Goal: Register for event/course

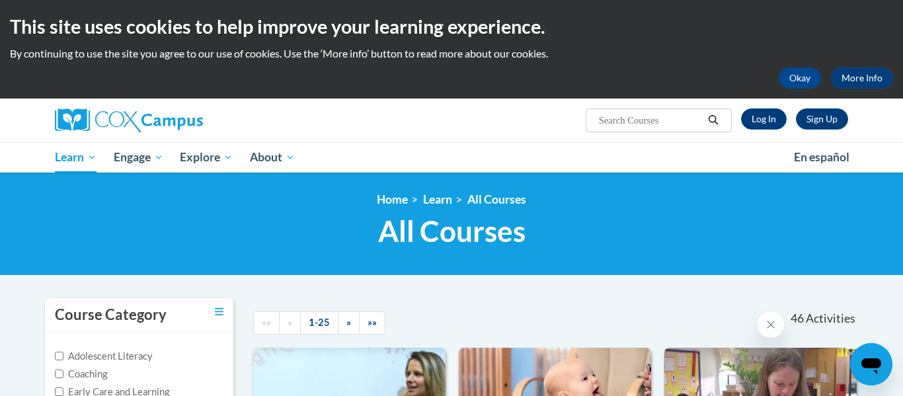
click at [704, 122] on button "Search" at bounding box center [713, 120] width 20 height 16
type input "Tranforming"
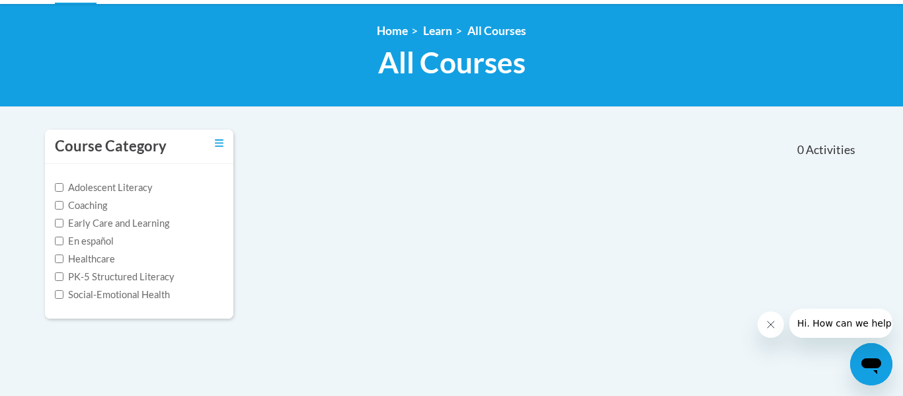
click at [748, 313] on div "Course Category Adolescent Literacy Coaching Early Care and Learning En español…" at bounding box center [451, 232] width 833 height 207
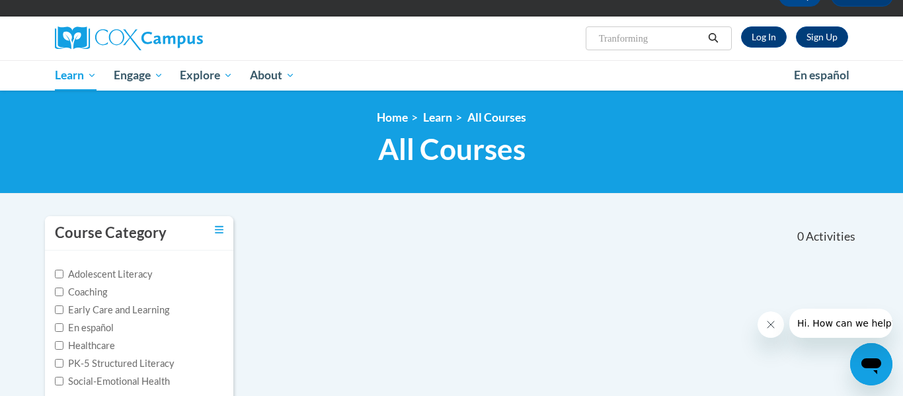
scroll to position [79, 0]
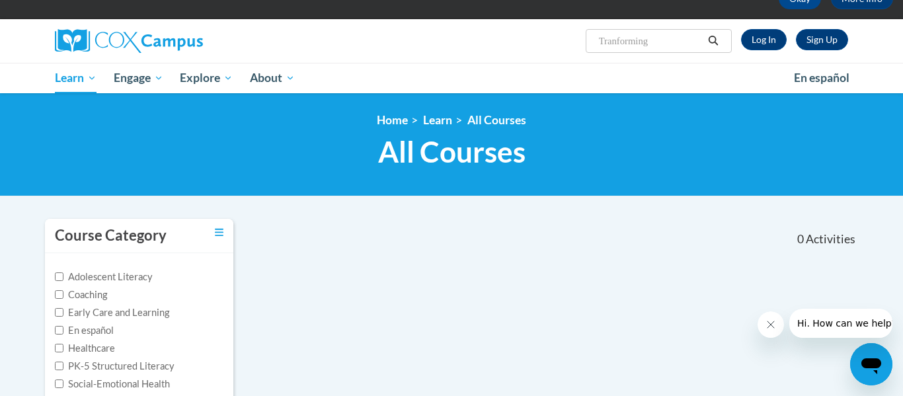
click at [680, 47] on input "Tranforming" at bounding box center [651, 41] width 106 height 16
type input "Transforming"
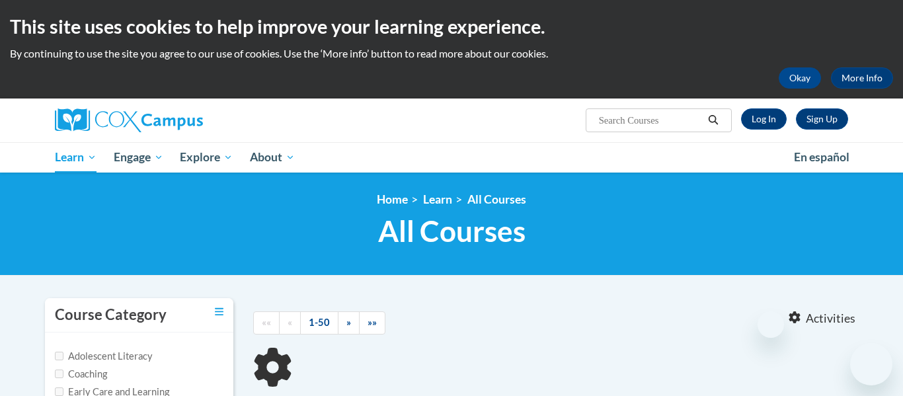
type input "Transforming"
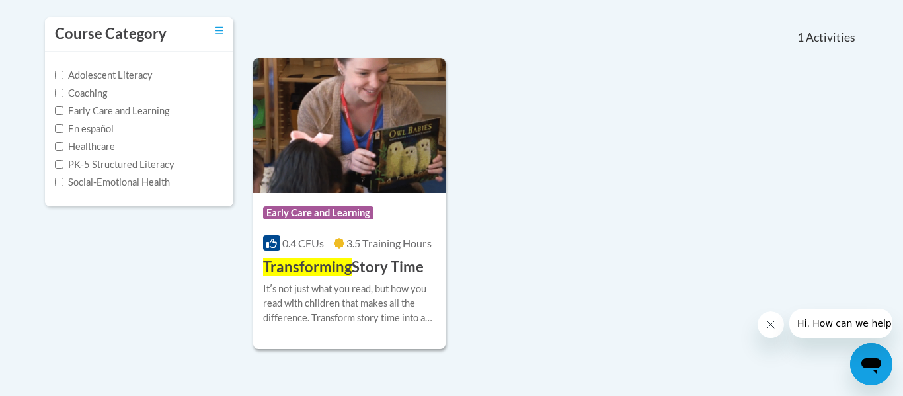
scroll to position [282, 0]
click at [360, 281] on div "Itʹs not just what you read, but how you read with children that makes all the …" at bounding box center [349, 303] width 173 height 44
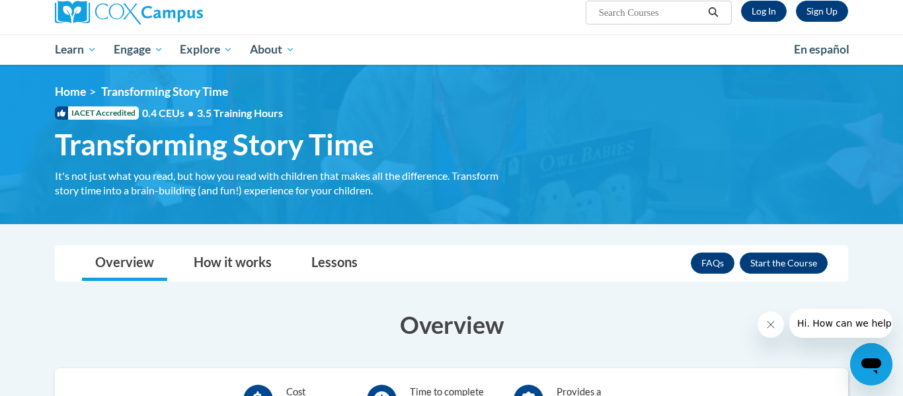
scroll to position [128, 0]
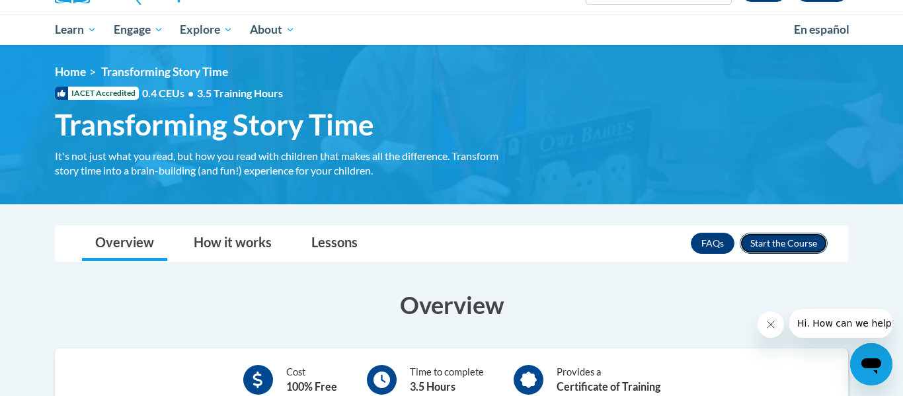
click at [784, 247] on button "Enroll" at bounding box center [784, 243] width 88 height 21
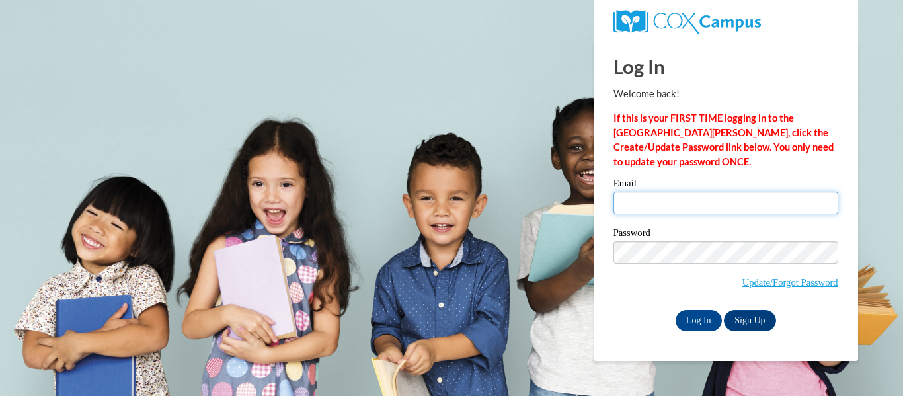
click at [784, 207] on input "Email" at bounding box center [725, 203] width 225 height 22
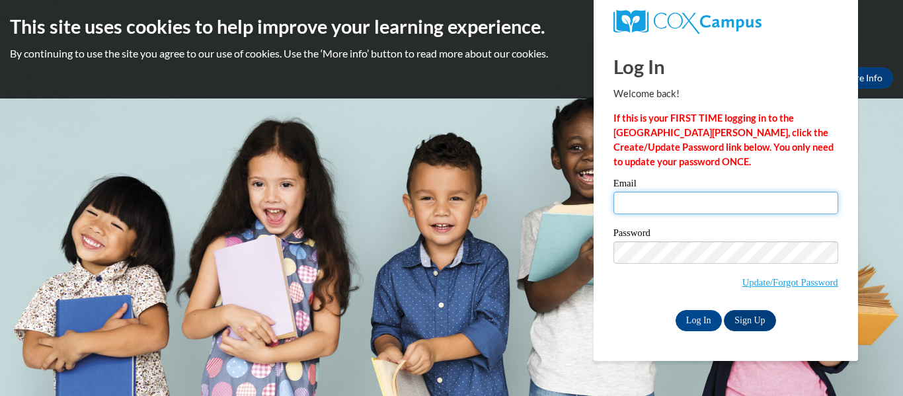
type input "brianah.parrott27@buckeyehillscc.net"
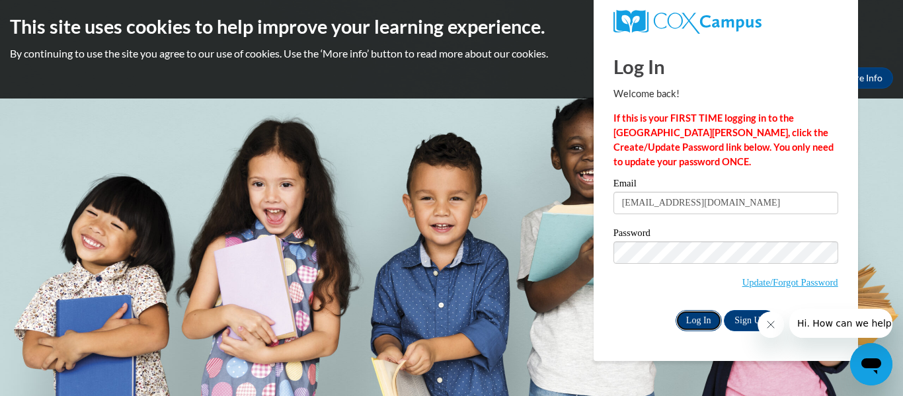
click at [704, 325] on input "Log In" at bounding box center [699, 320] width 46 height 21
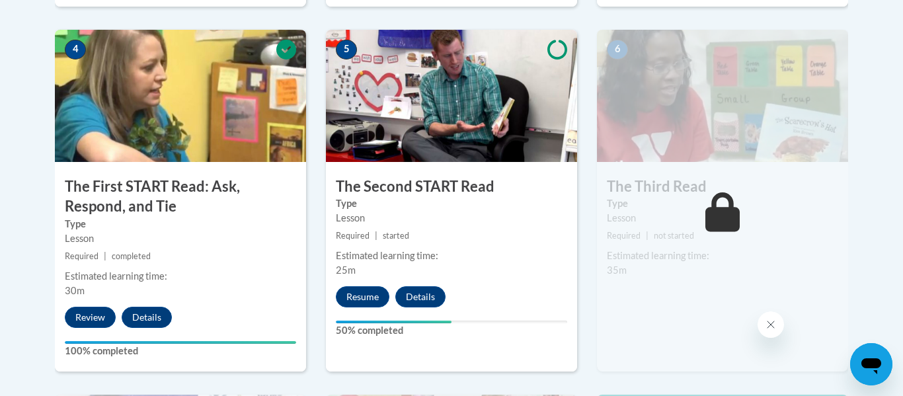
scroll to position [782, 0]
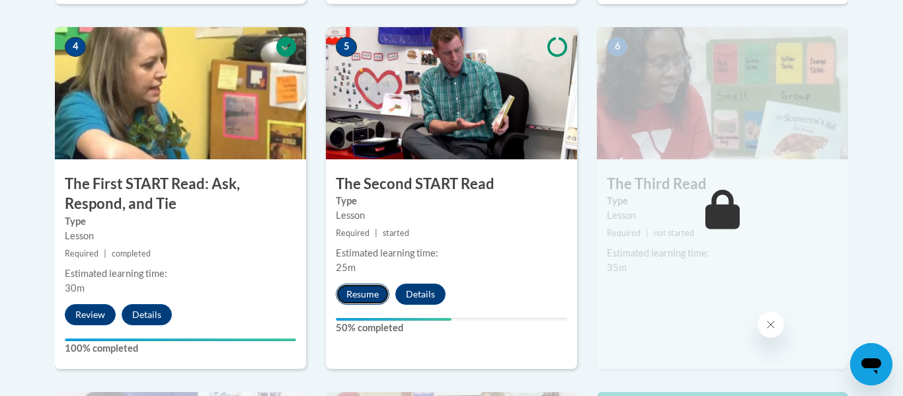
click at [354, 297] on button "Resume" at bounding box center [363, 294] width 54 height 21
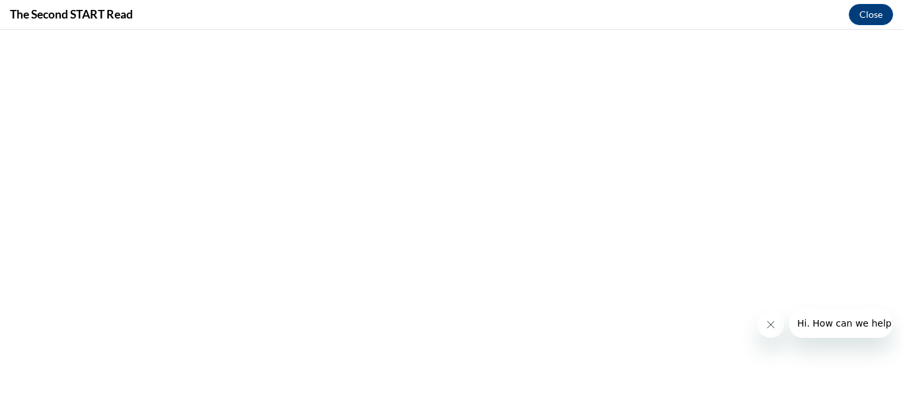
click at [769, 331] on button "Close message from company" at bounding box center [771, 324] width 26 height 26
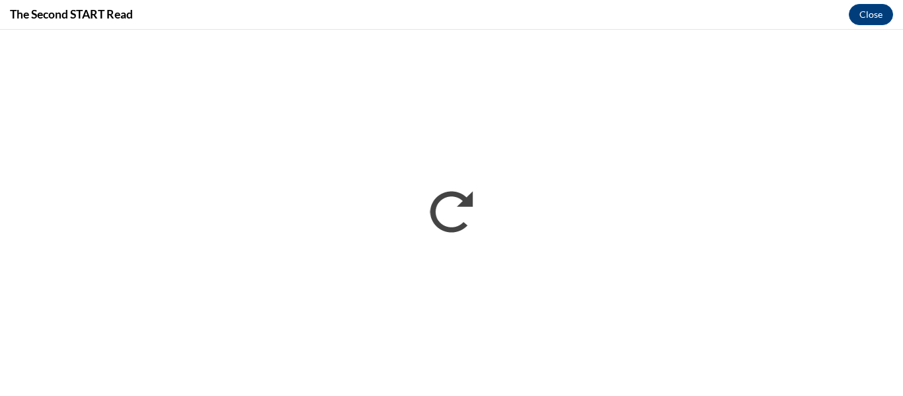
scroll to position [0, 0]
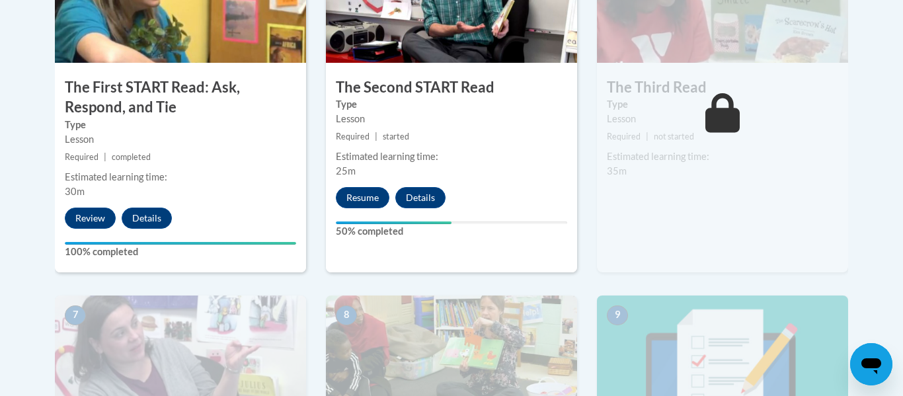
scroll to position [858, 0]
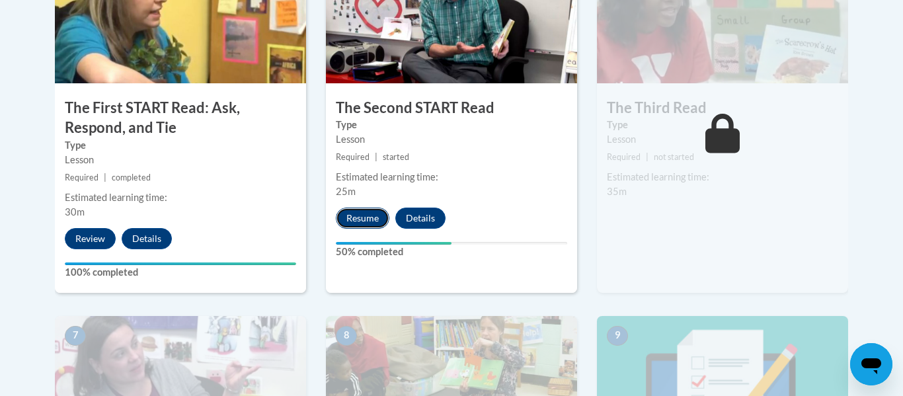
click at [372, 222] on button "Resume" at bounding box center [363, 218] width 54 height 21
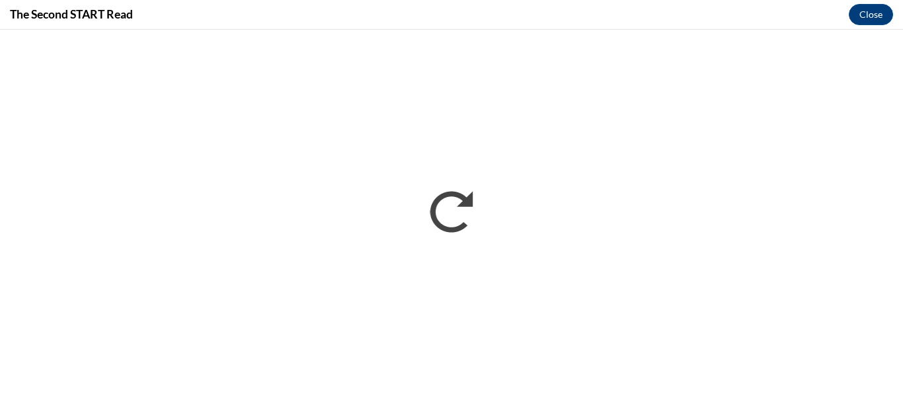
scroll to position [0, 0]
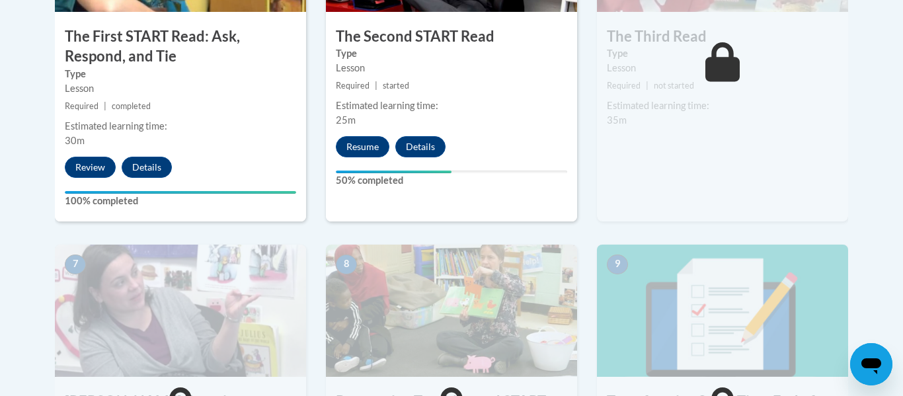
scroll to position [928, 0]
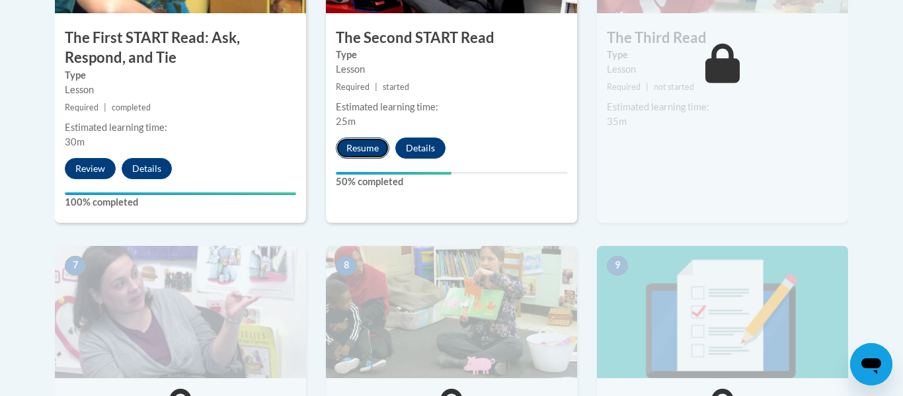
click at [383, 139] on button "Resume" at bounding box center [363, 147] width 54 height 21
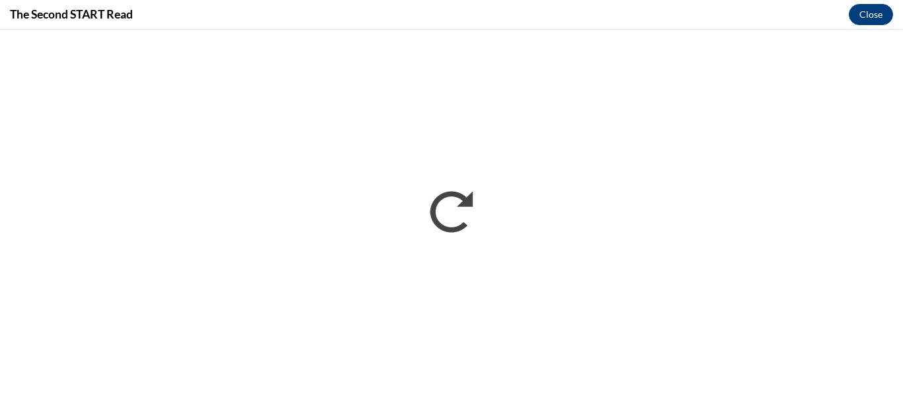
scroll to position [0, 0]
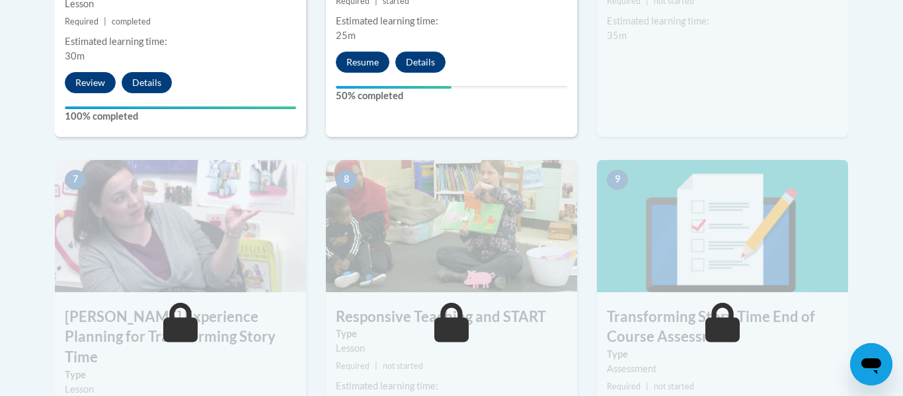
scroll to position [987, 0]
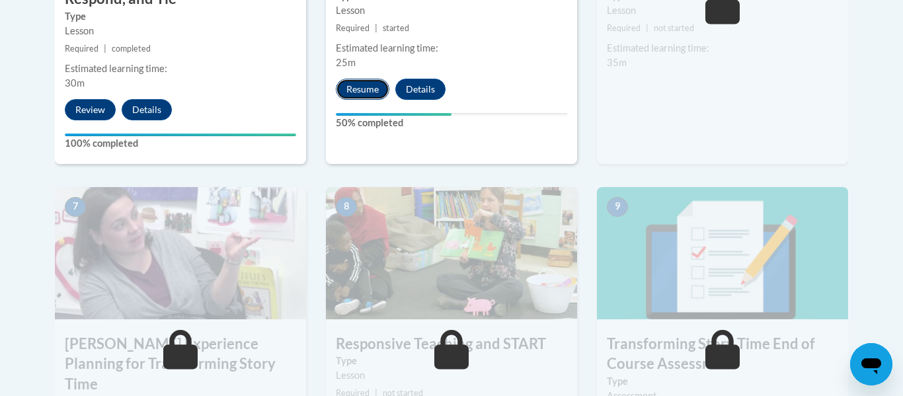
click at [379, 87] on button "Resume" at bounding box center [363, 89] width 54 height 21
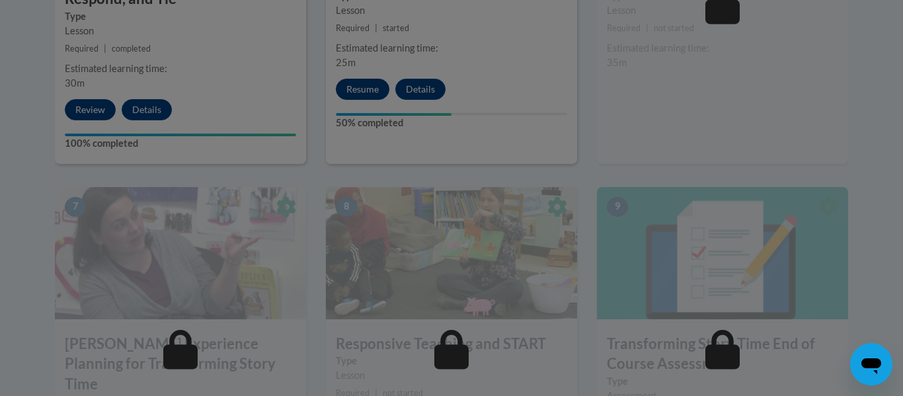
scroll to position [1093, 0]
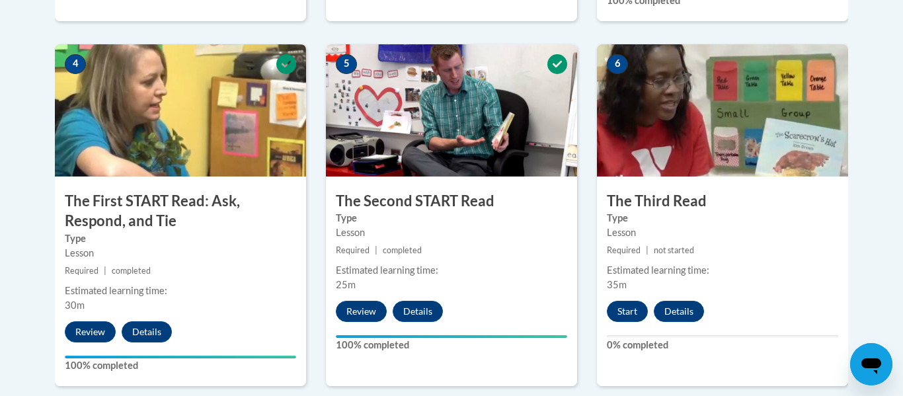
scroll to position [769, 0]
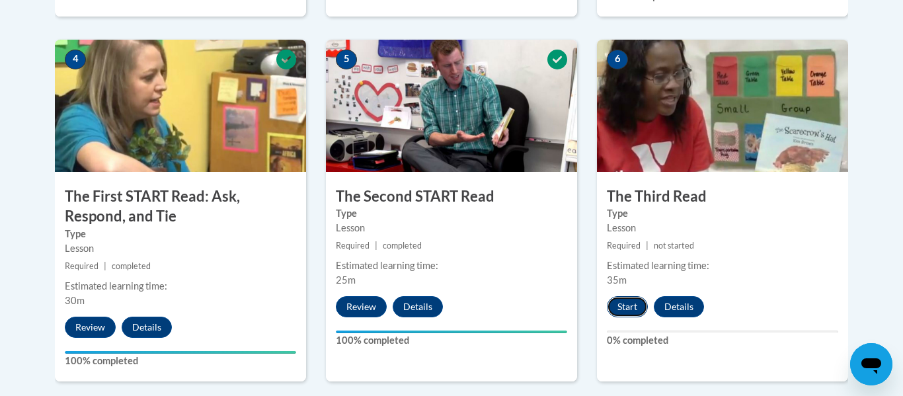
click at [627, 313] on button "Start" at bounding box center [627, 306] width 41 height 21
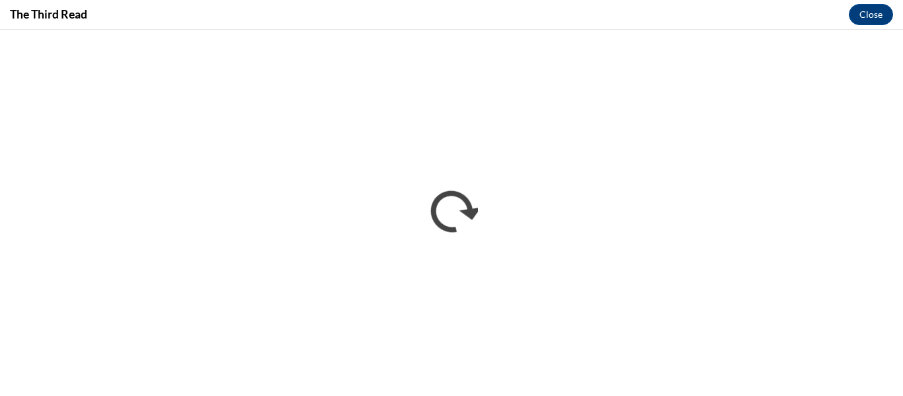
scroll to position [0, 0]
